Goal: Task Accomplishment & Management: Manage account settings

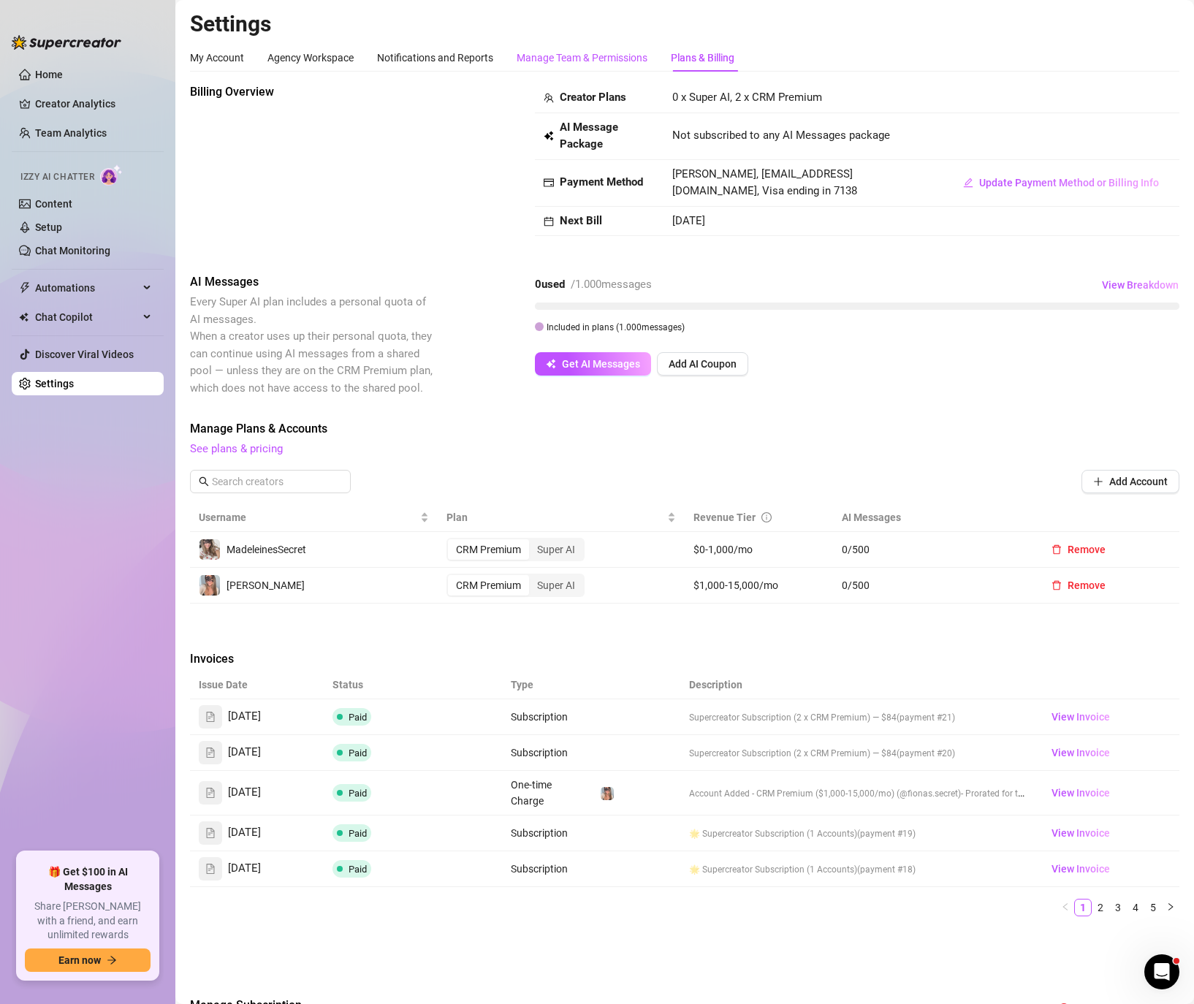
click at [595, 52] on div "Manage Team & Permissions" at bounding box center [582, 58] width 131 height 16
click at [676, 53] on div "Plans & Billing" at bounding box center [703, 58] width 64 height 16
click at [1097, 903] on link "2" at bounding box center [1100, 907] width 16 height 16
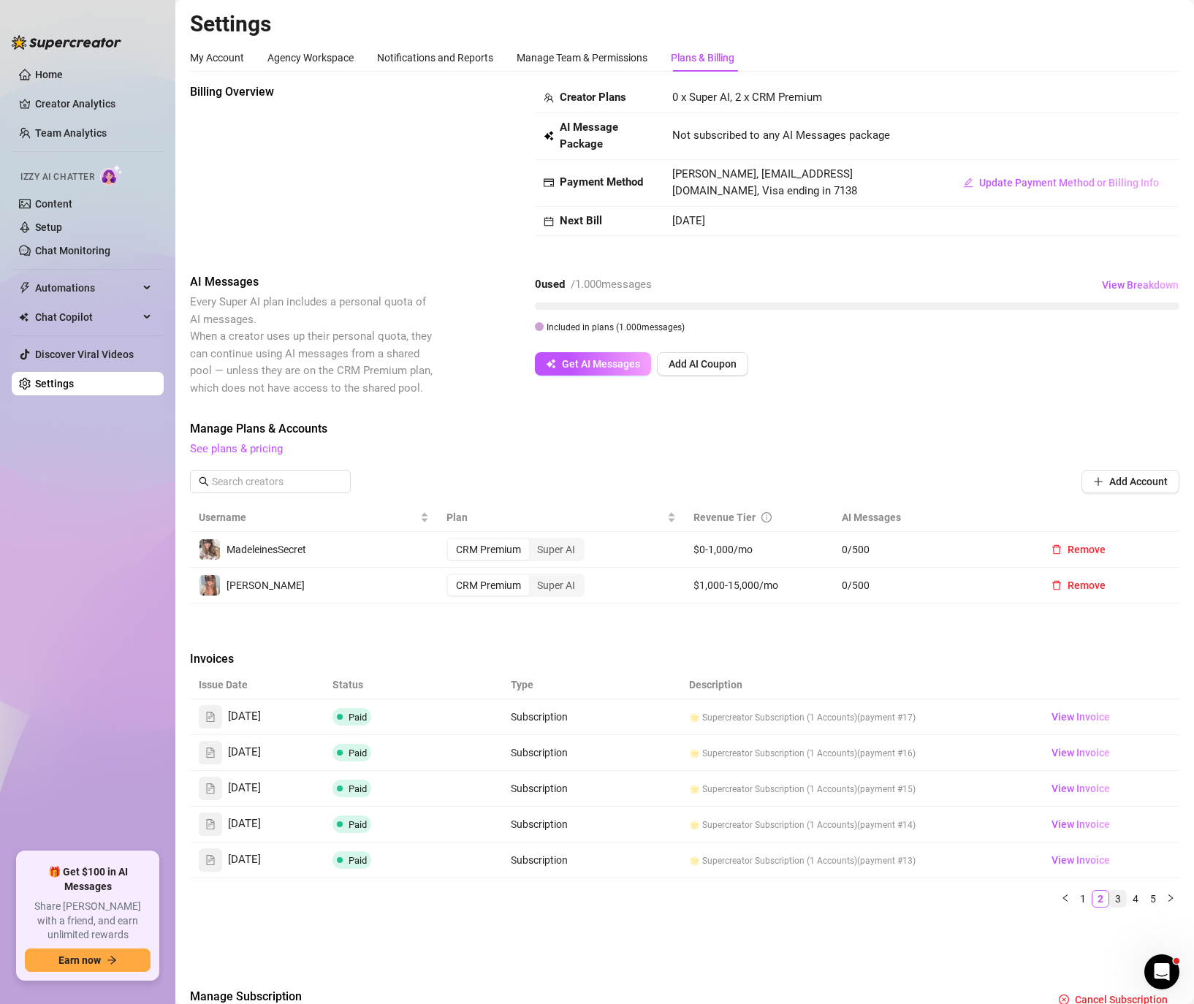
click at [1118, 899] on link "3" at bounding box center [1118, 899] width 16 height 16
click at [1086, 742] on td "View Invoice" at bounding box center [1108, 753] width 142 height 36
click at [1080, 754] on span "View Invoice" at bounding box center [1080, 752] width 58 height 16
click at [1088, 714] on span "View Invoice" at bounding box center [1080, 717] width 58 height 16
